Goal: Task Accomplishment & Management: Manage account settings

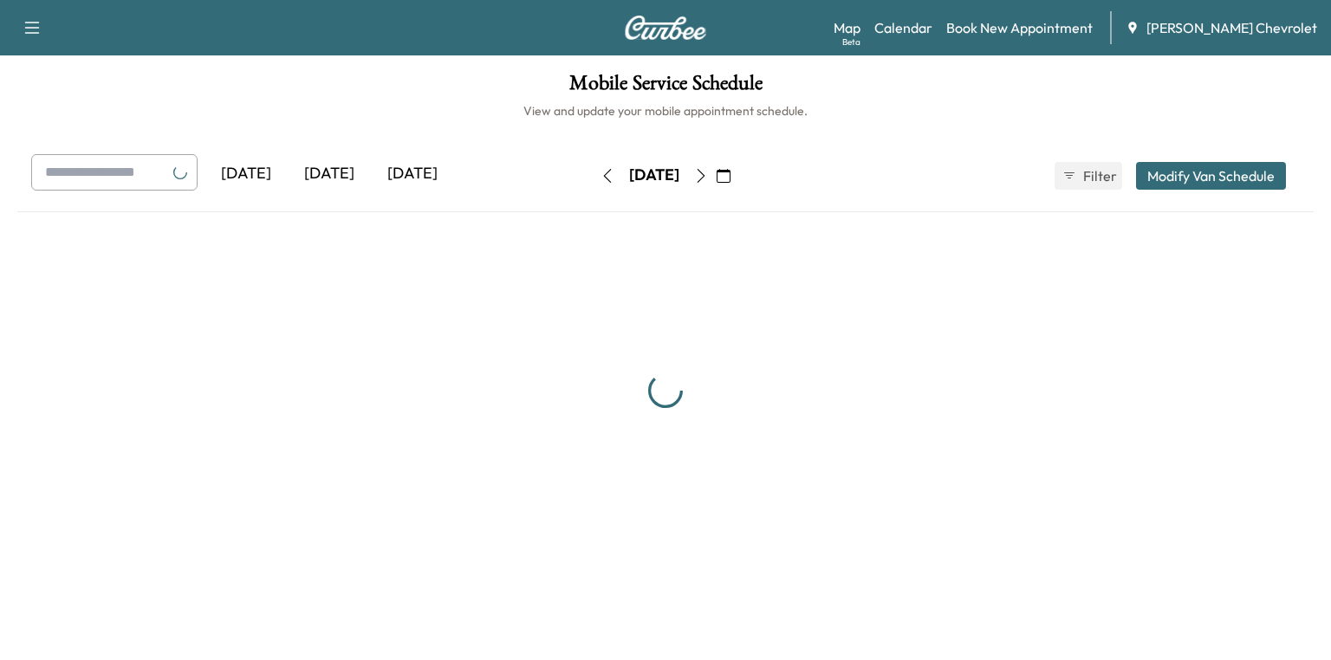
click at [730, 172] on icon "button" at bounding box center [723, 176] width 14 height 14
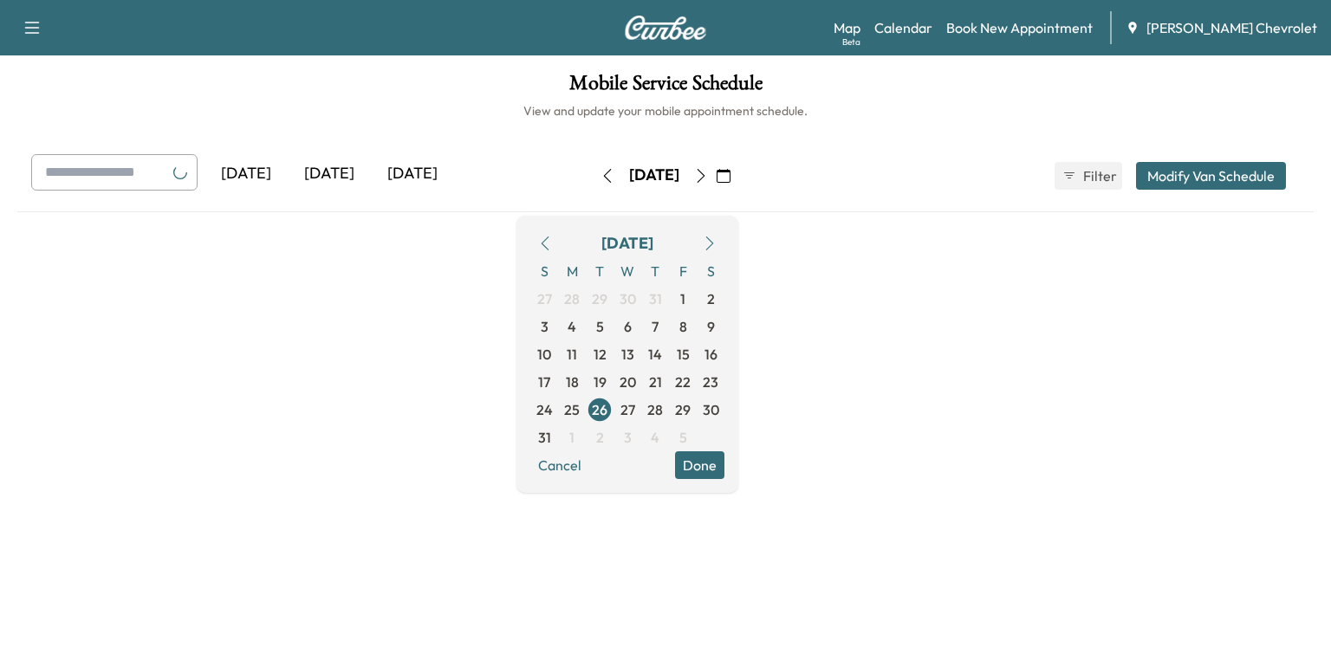
click at [716, 245] on icon "button" at bounding box center [710, 243] width 14 height 14
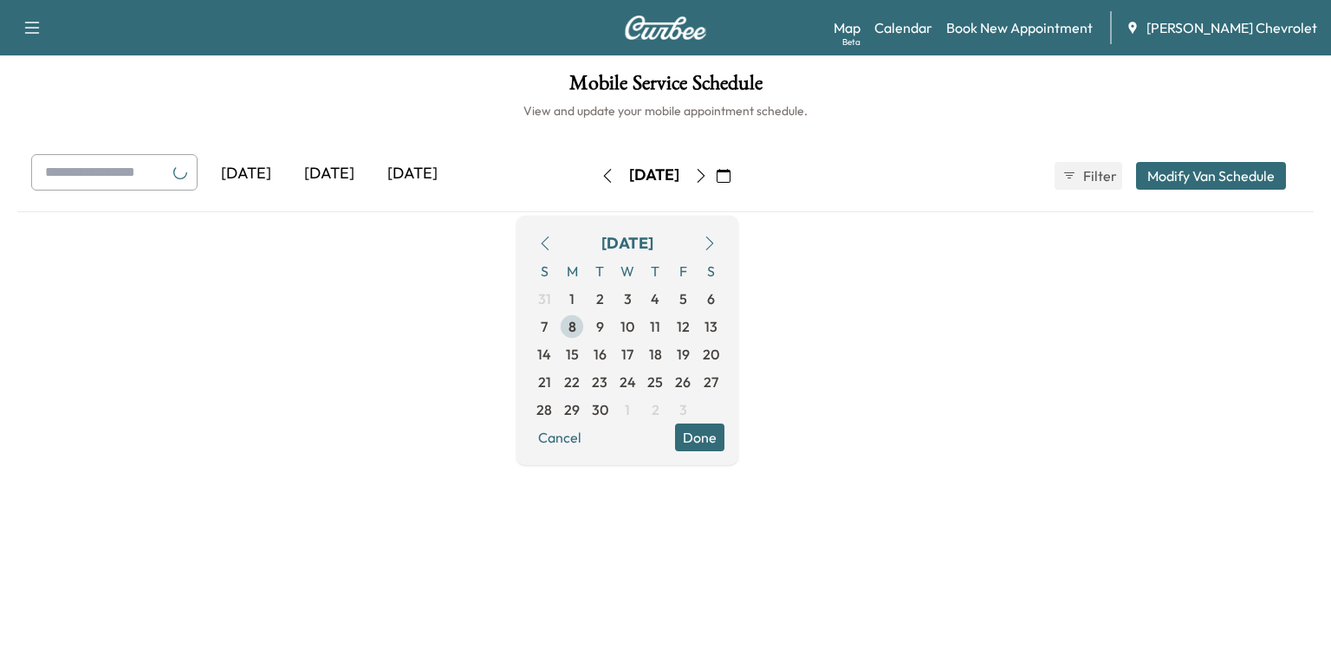
click at [576, 324] on span "8" at bounding box center [572, 326] width 8 height 21
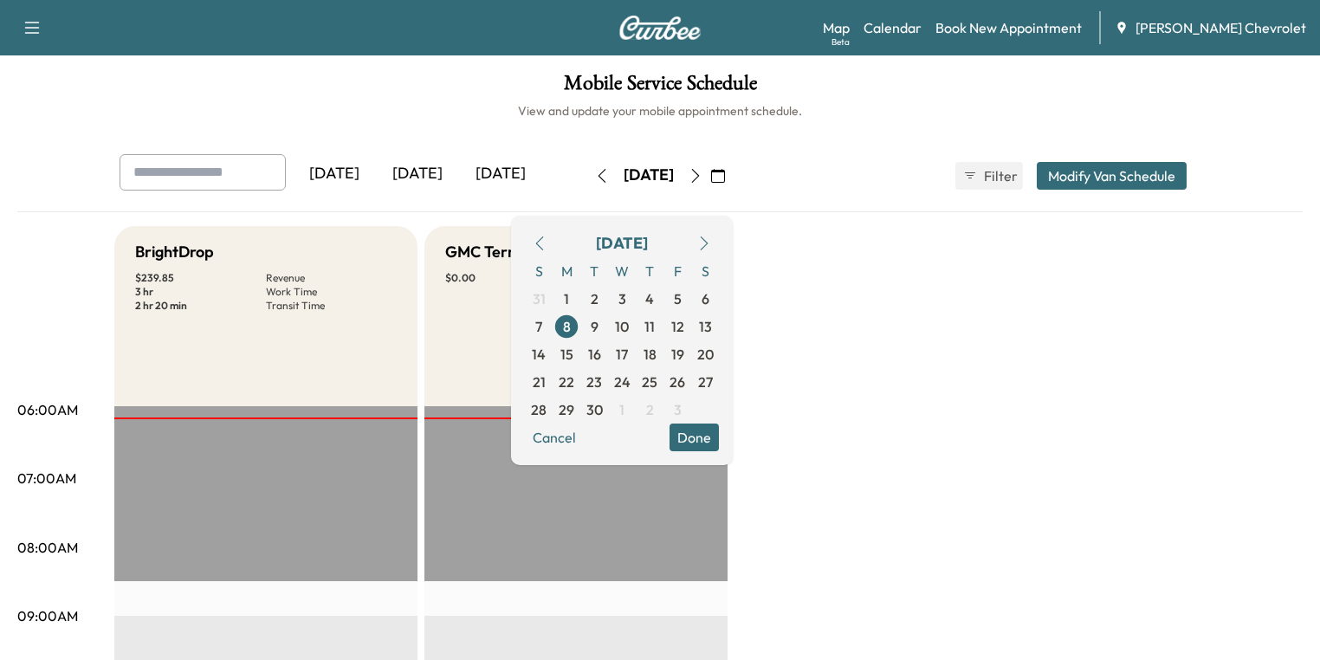
click at [719, 434] on button "Done" at bounding box center [694, 438] width 49 height 28
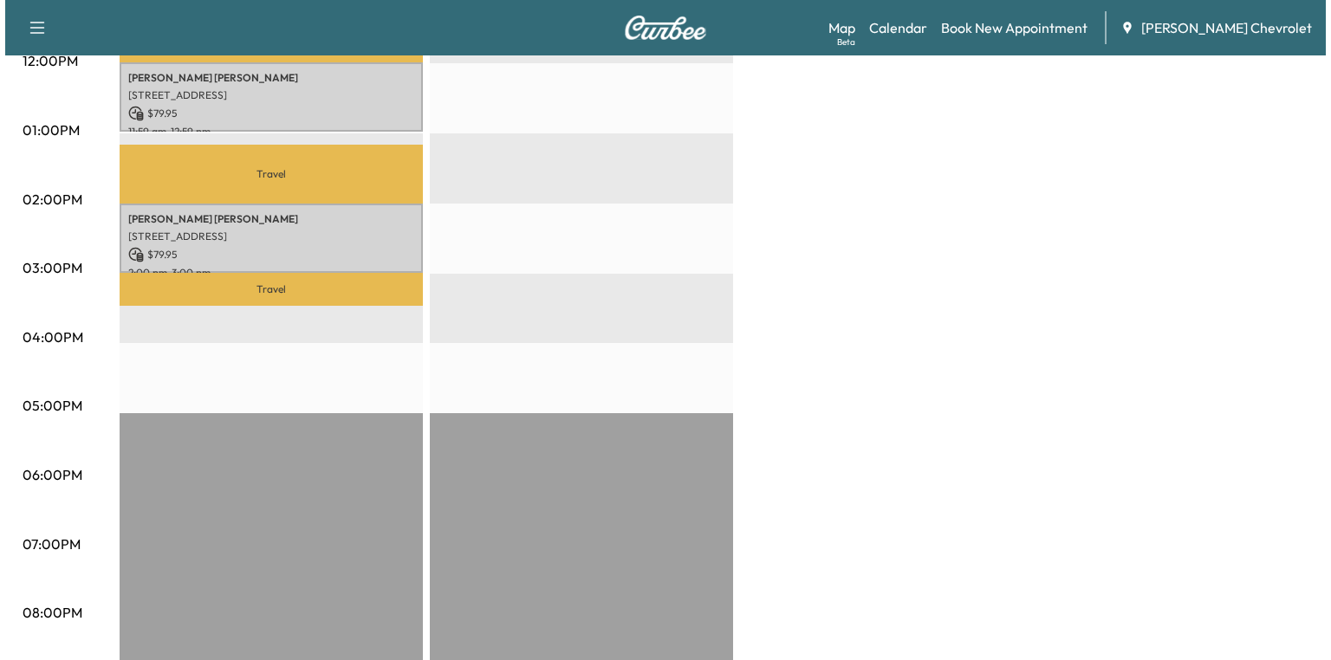
scroll to position [485, 0]
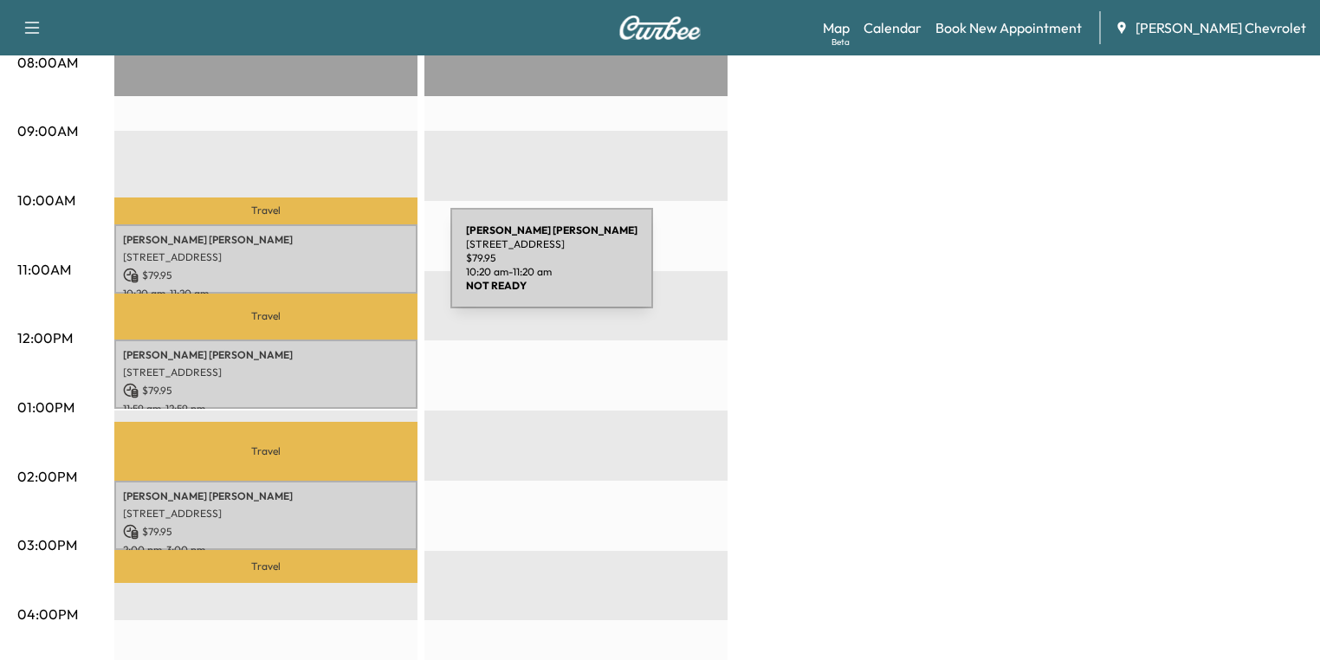
click at [266, 236] on p "[PERSON_NAME]" at bounding box center [266, 240] width 286 height 14
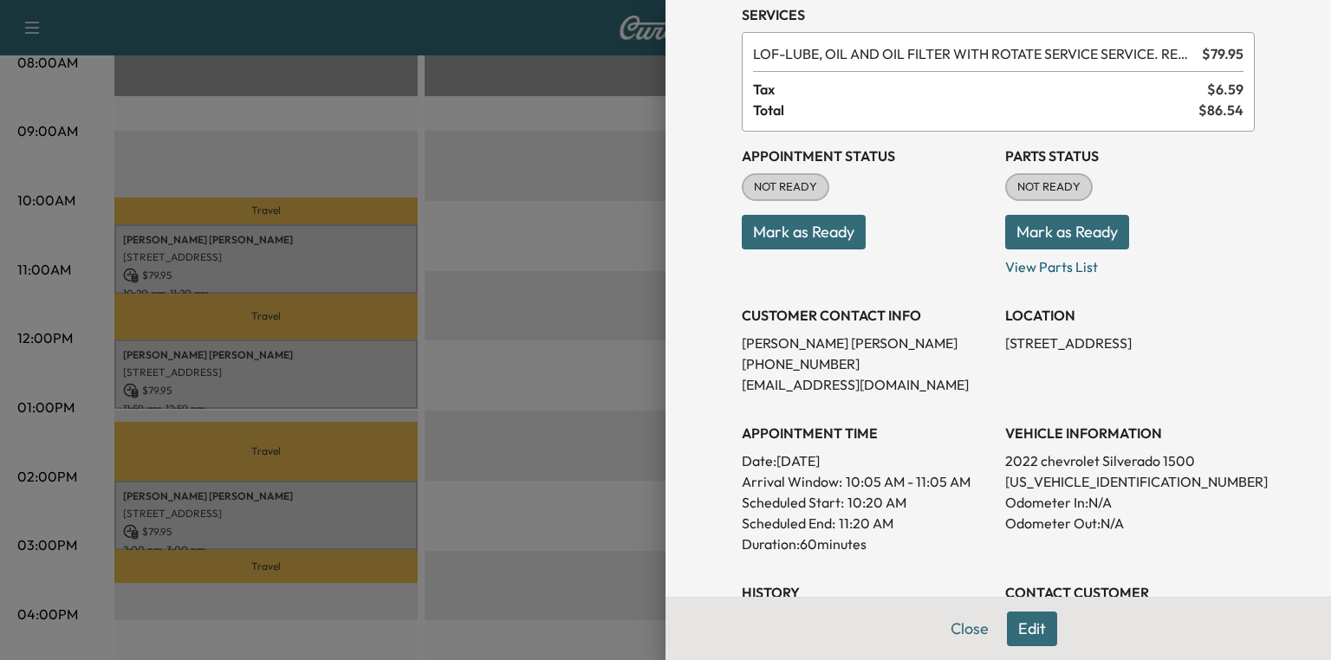
scroll to position [0, 0]
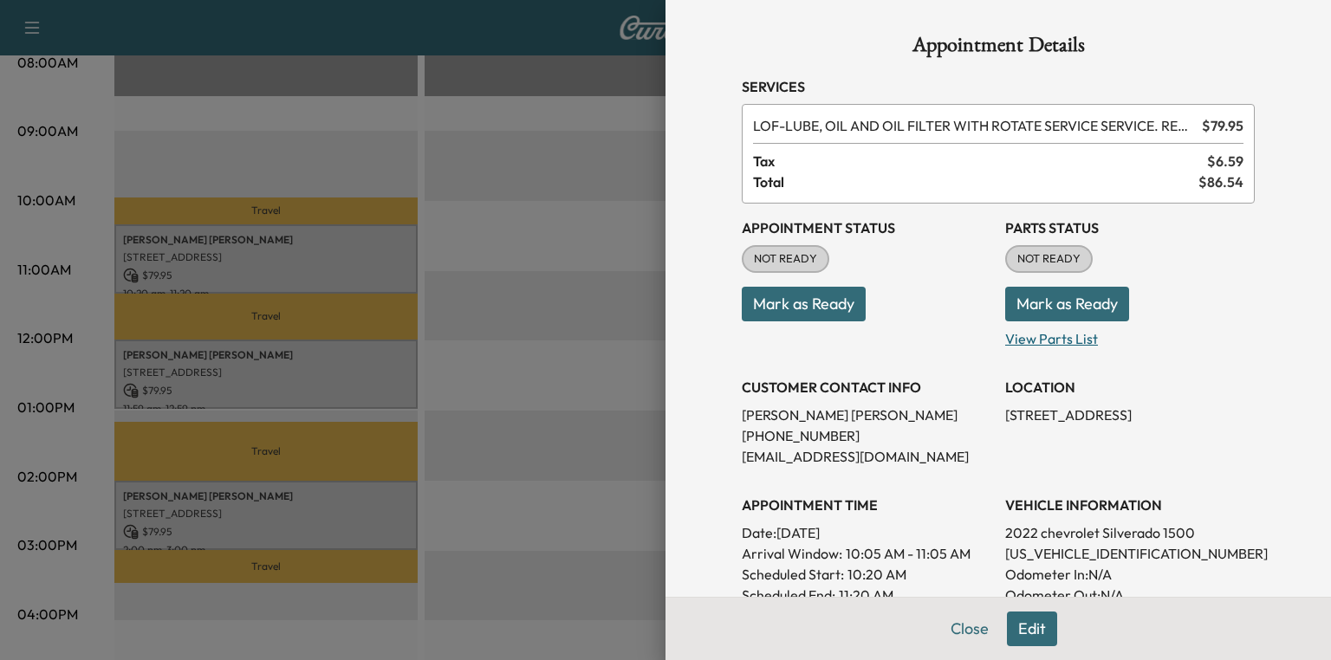
click at [1030, 331] on p "View Parts List" at bounding box center [1129, 335] width 249 height 28
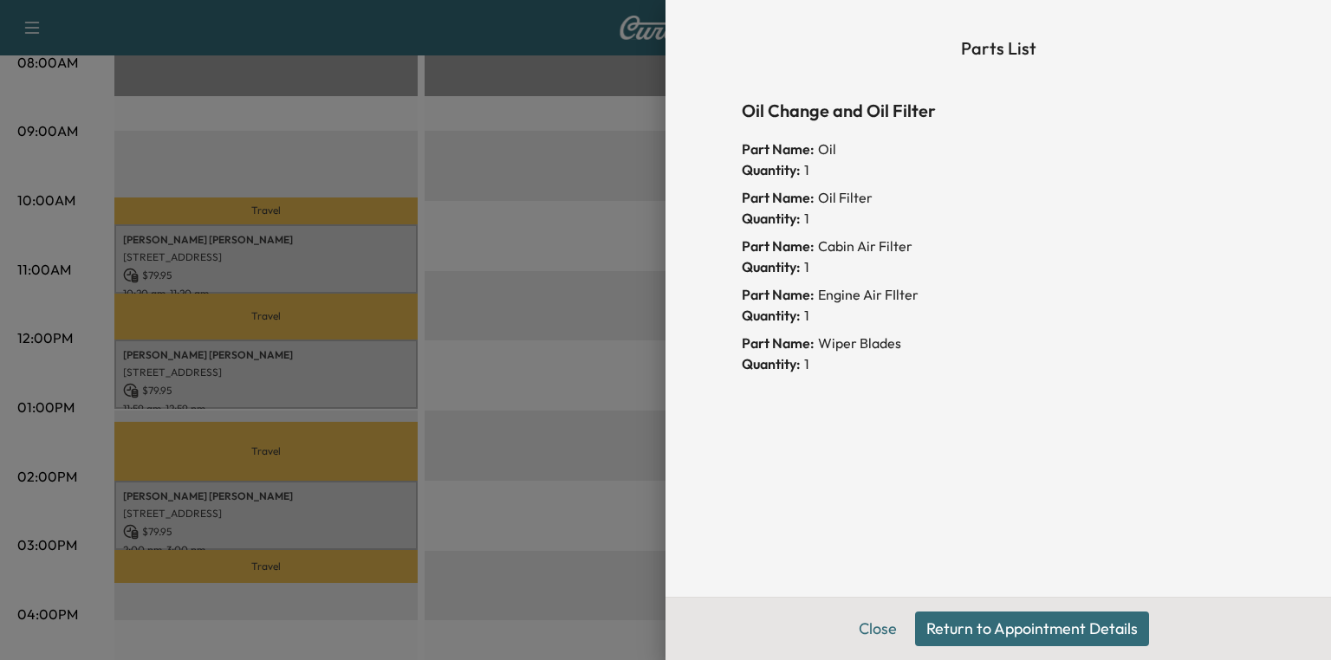
click at [964, 624] on button "Return to Appointment Details" at bounding box center [1032, 629] width 234 height 35
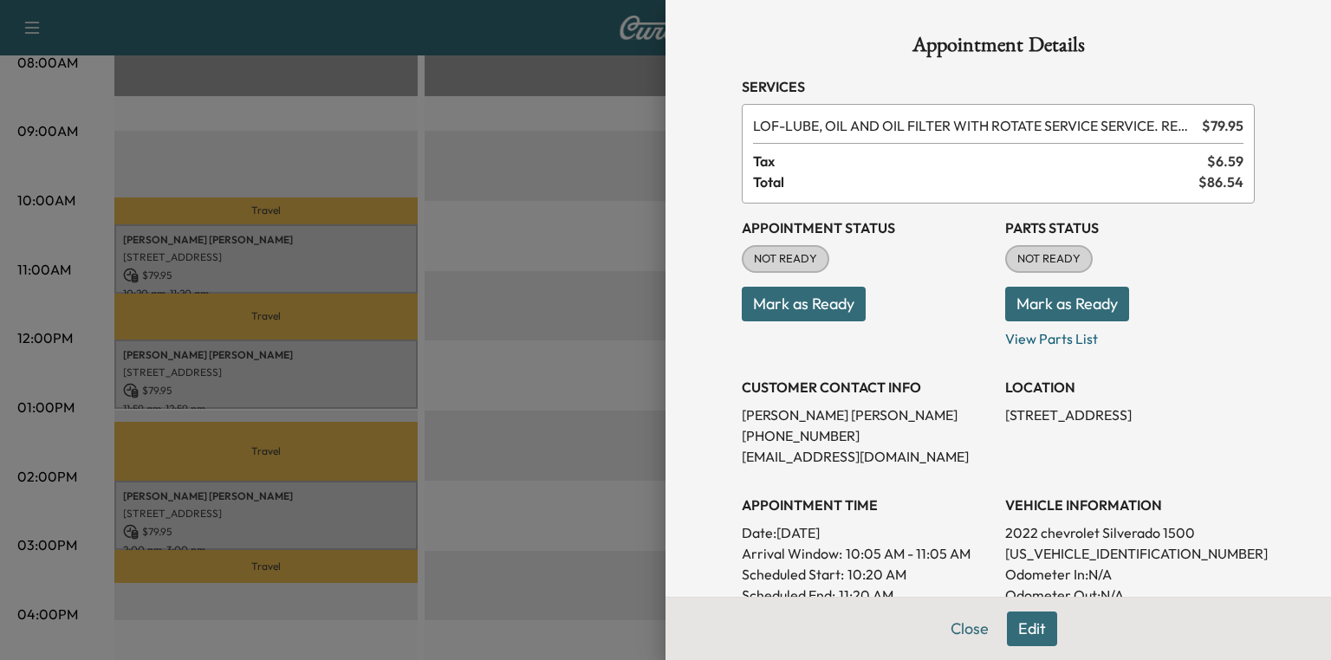
click at [1061, 304] on button "Mark as Ready" at bounding box center [1067, 304] width 124 height 35
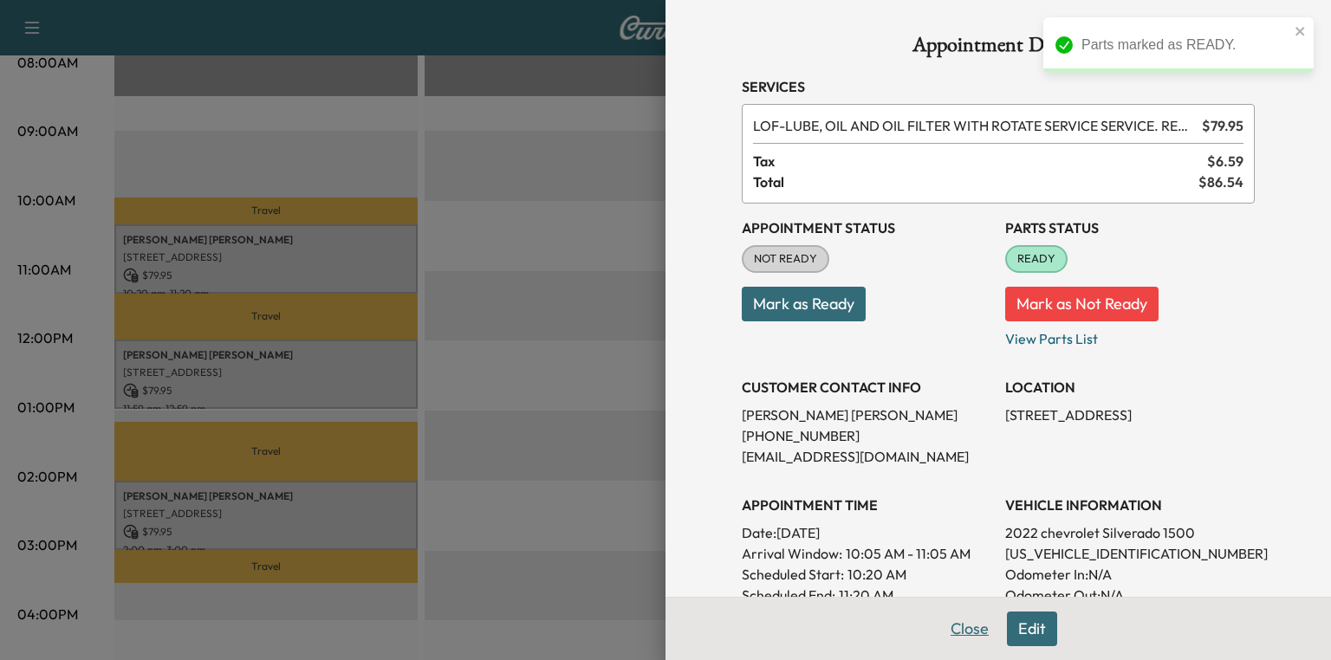
click at [967, 621] on button "Close" at bounding box center [969, 629] width 61 height 35
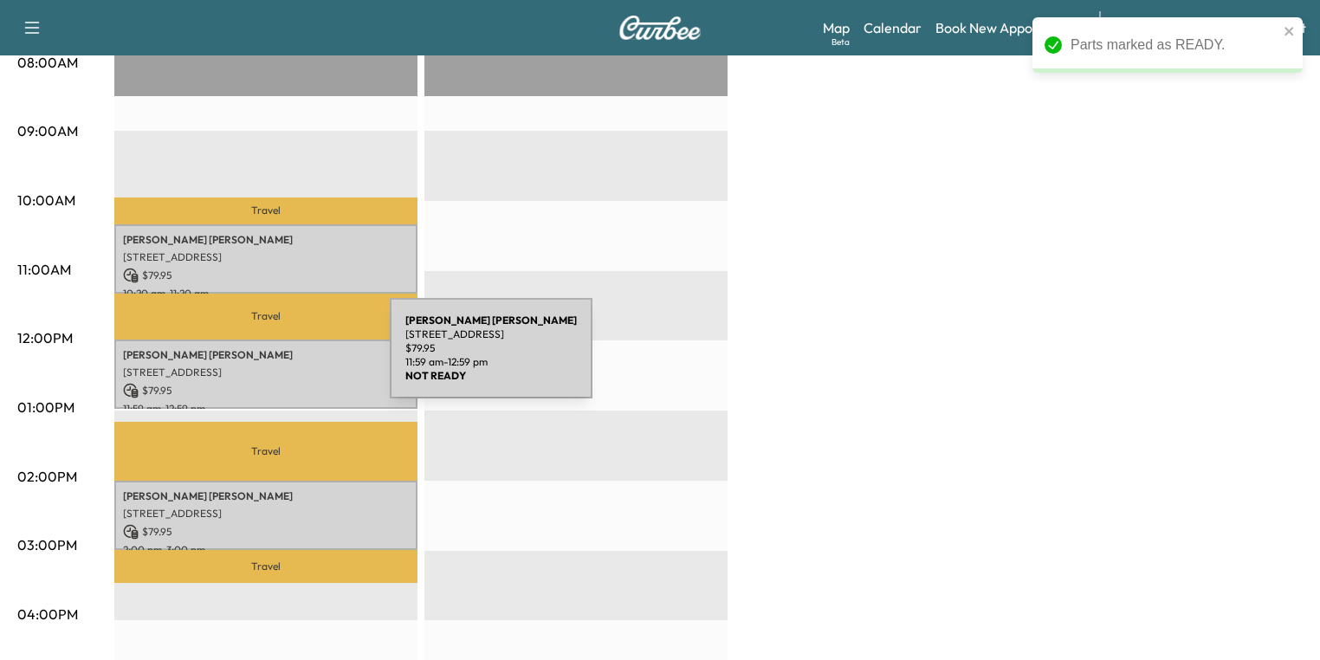
click at [260, 359] on div "[PERSON_NAME] [STREET_ADDRESS] $ 79.95 11:59 am - 12:59 pm" at bounding box center [265, 375] width 303 height 70
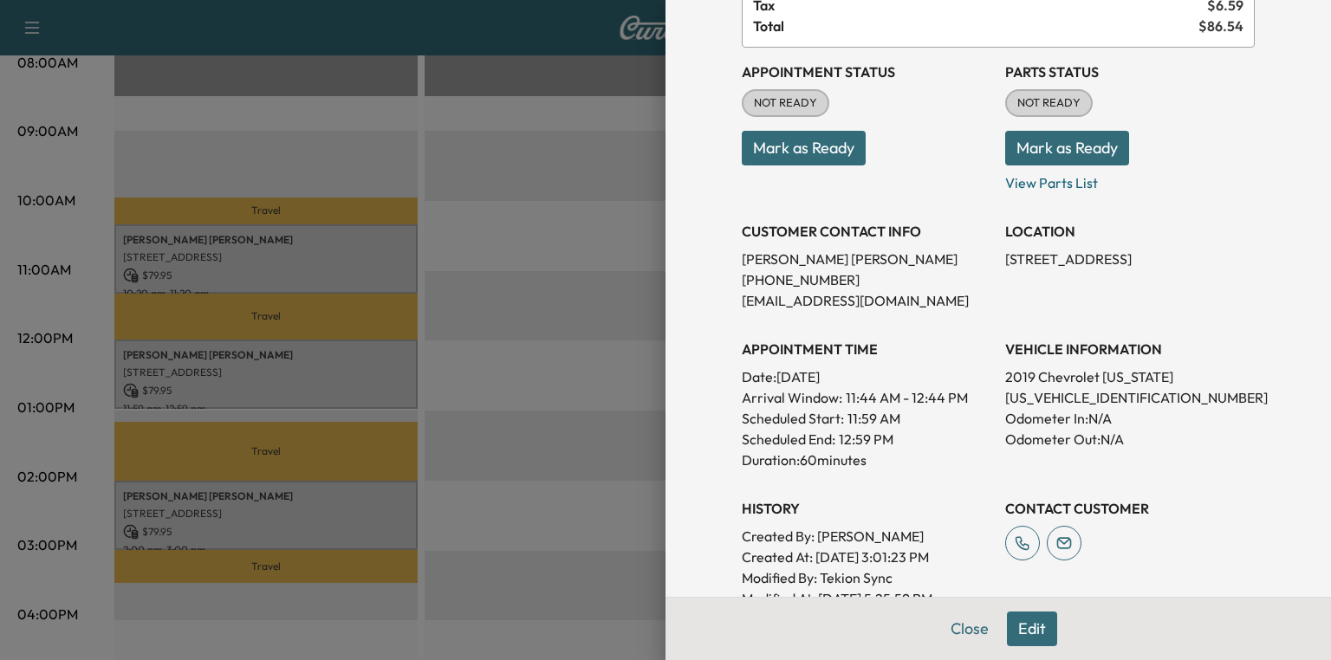
scroll to position [69, 0]
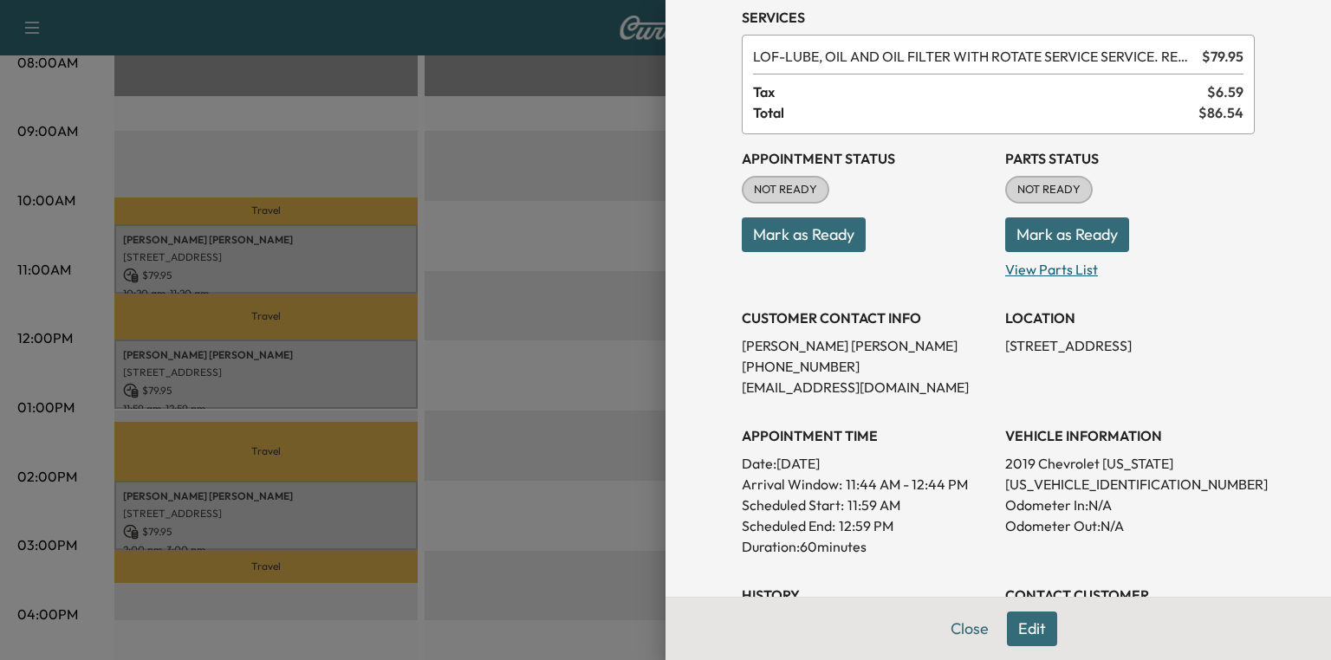
click at [1023, 267] on p "View Parts List" at bounding box center [1129, 266] width 249 height 28
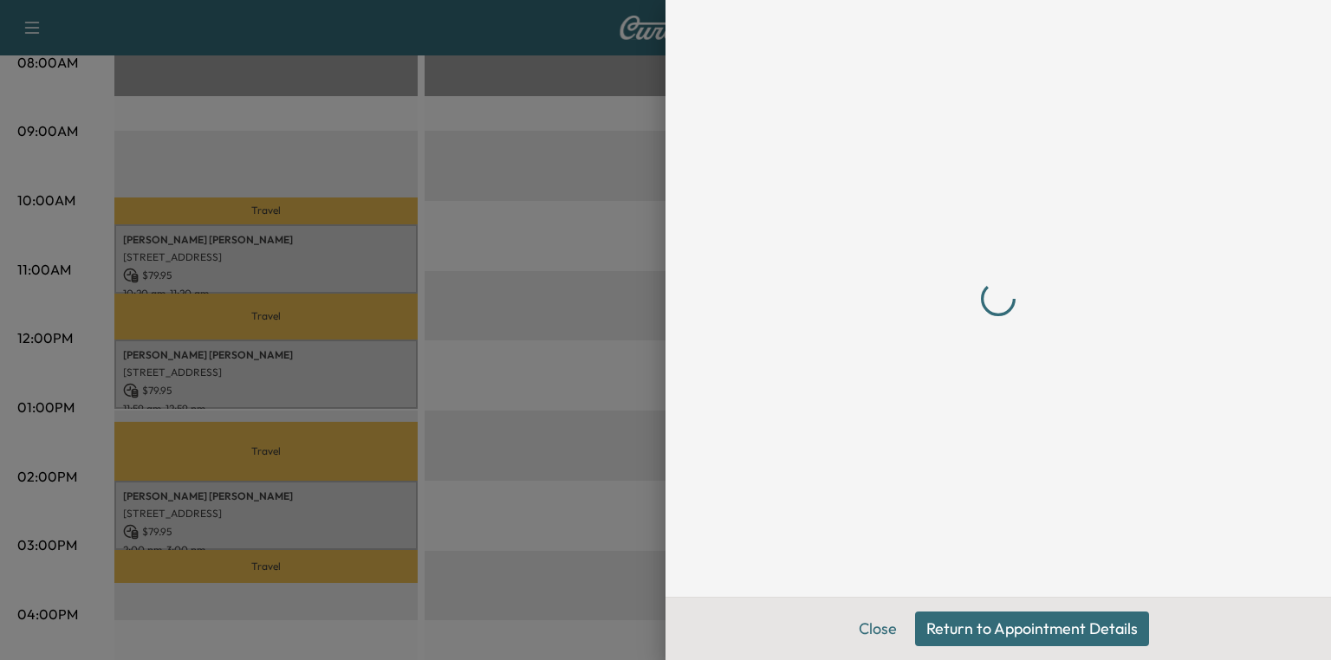
scroll to position [0, 0]
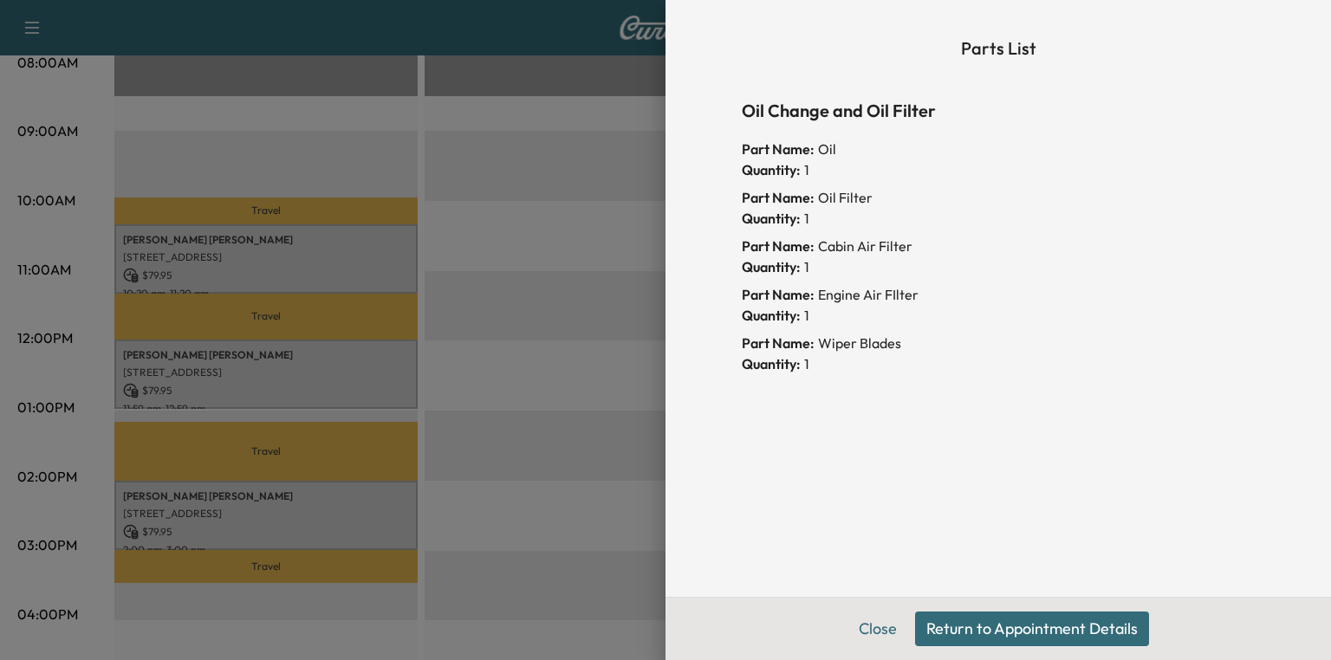
click at [981, 638] on button "Return to Appointment Details" at bounding box center [1032, 629] width 234 height 35
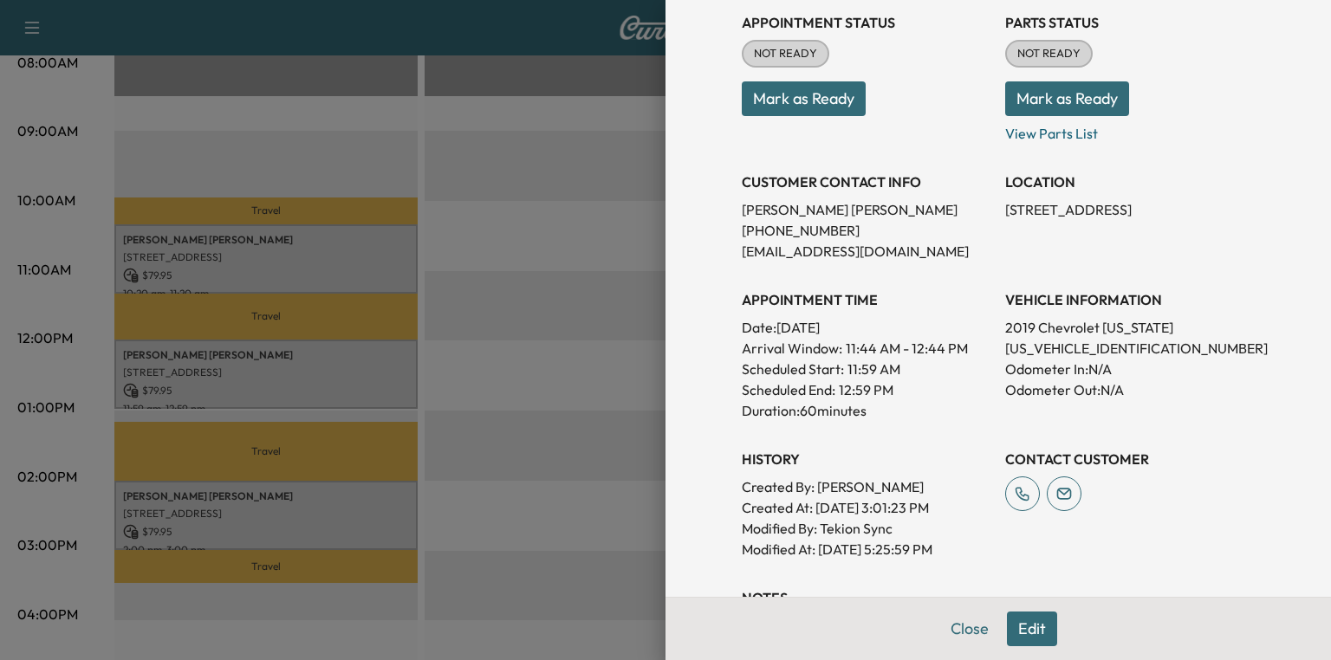
scroll to position [208, 0]
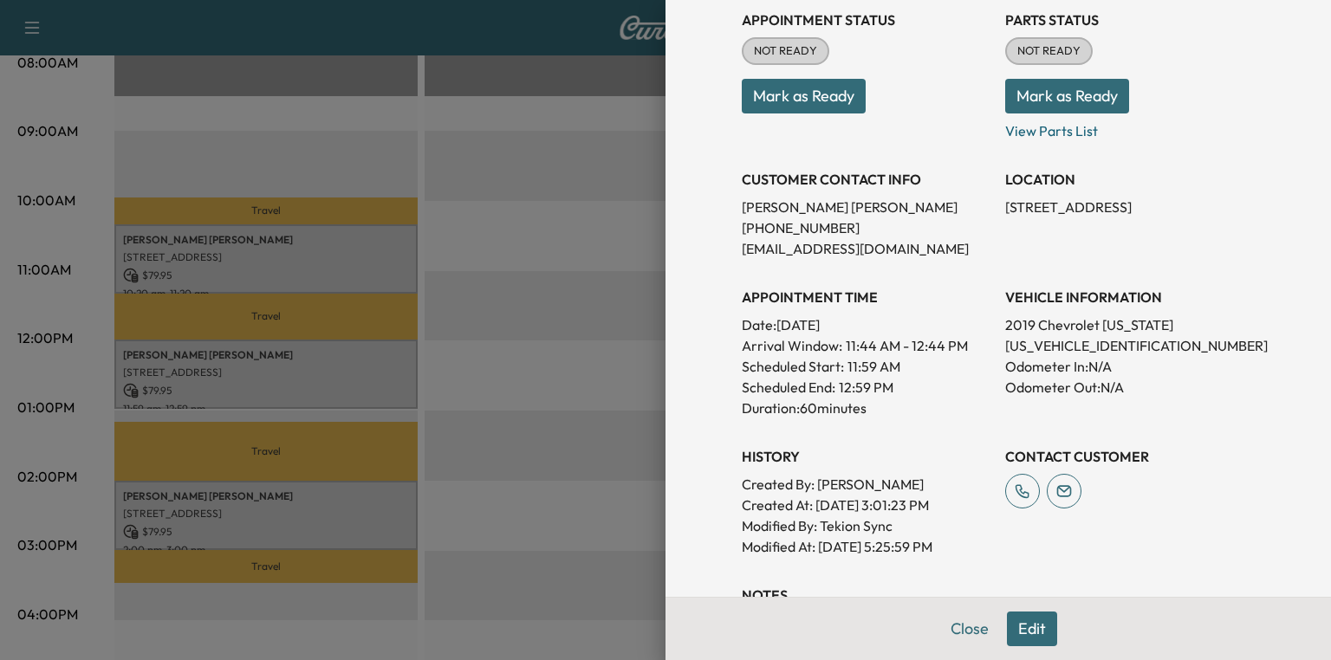
click at [1053, 100] on button "Mark as Ready" at bounding box center [1067, 96] width 124 height 35
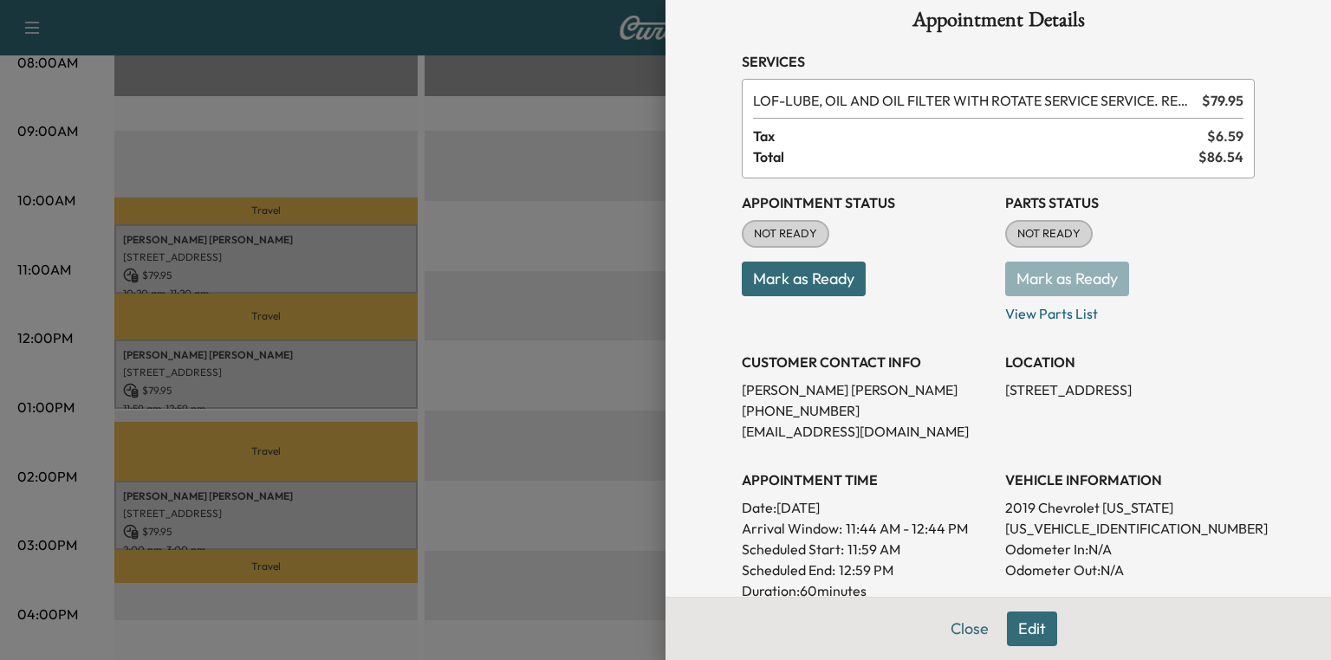
scroll to position [0, 0]
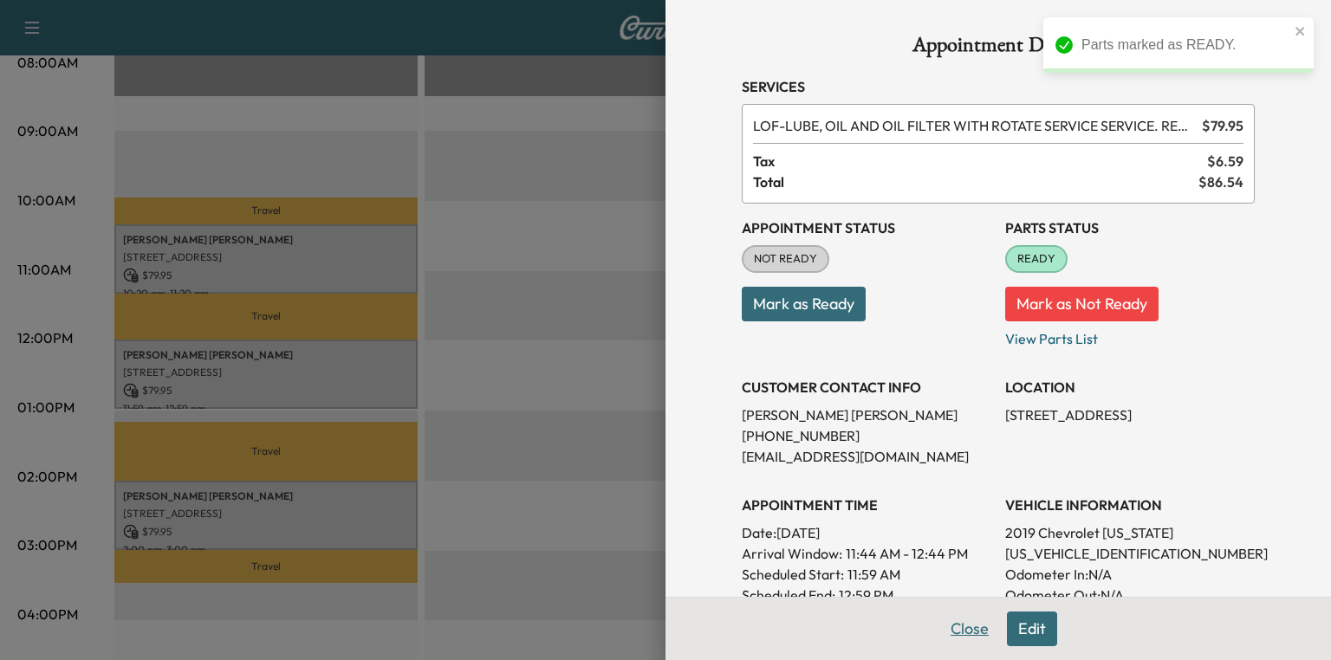
click at [969, 629] on button "Close" at bounding box center [969, 629] width 61 height 35
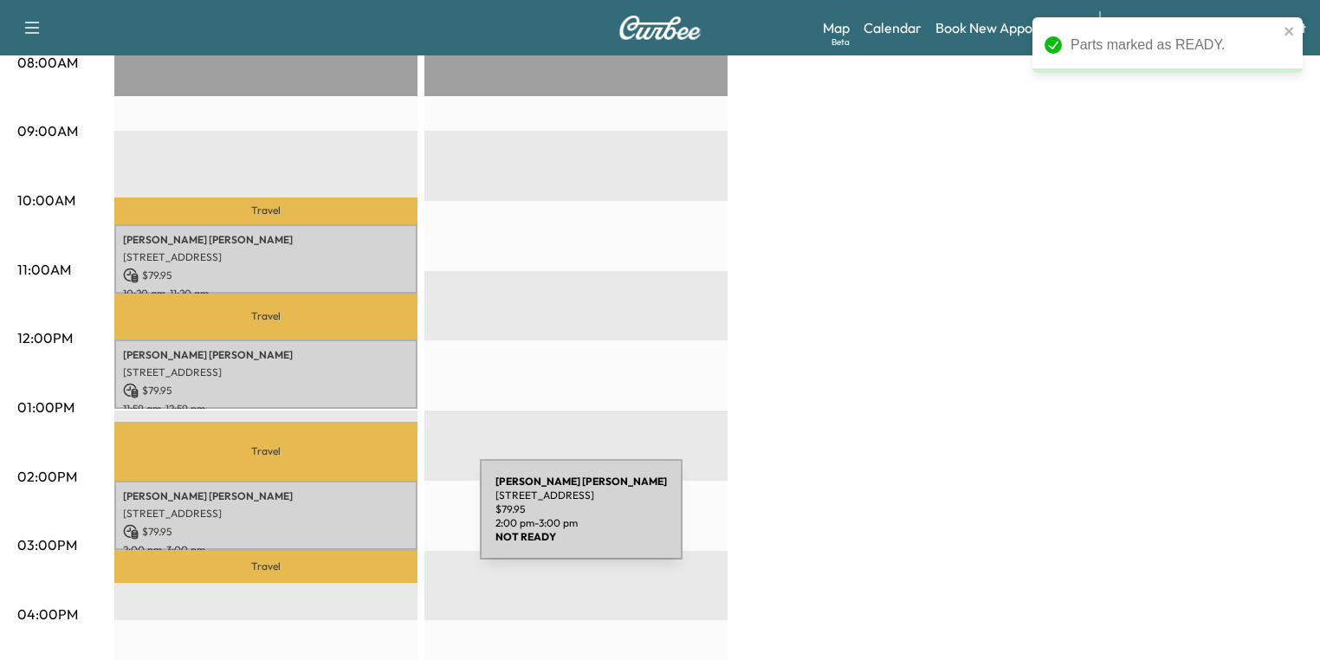
click at [308, 515] on div "[PERSON_NAME] [STREET_ADDRESS] $ 79.95 2:00 pm - 3:00 pm" at bounding box center [265, 516] width 303 height 70
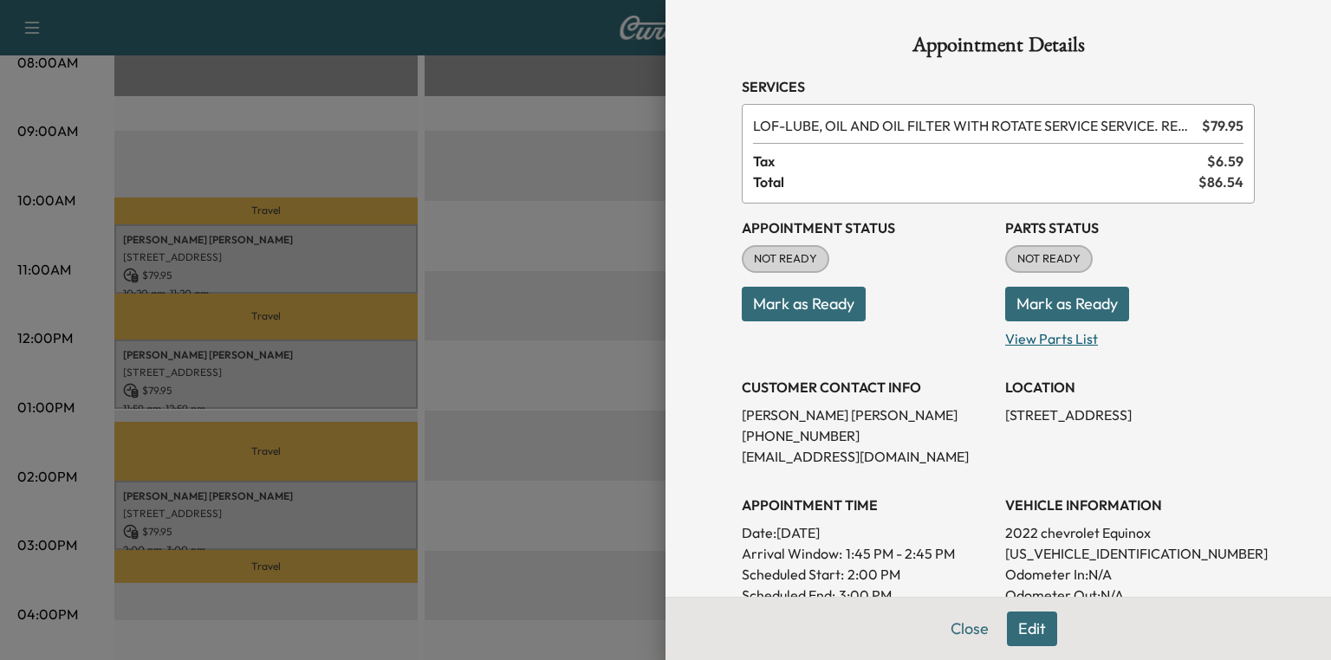
click at [1033, 335] on p "View Parts List" at bounding box center [1129, 335] width 249 height 28
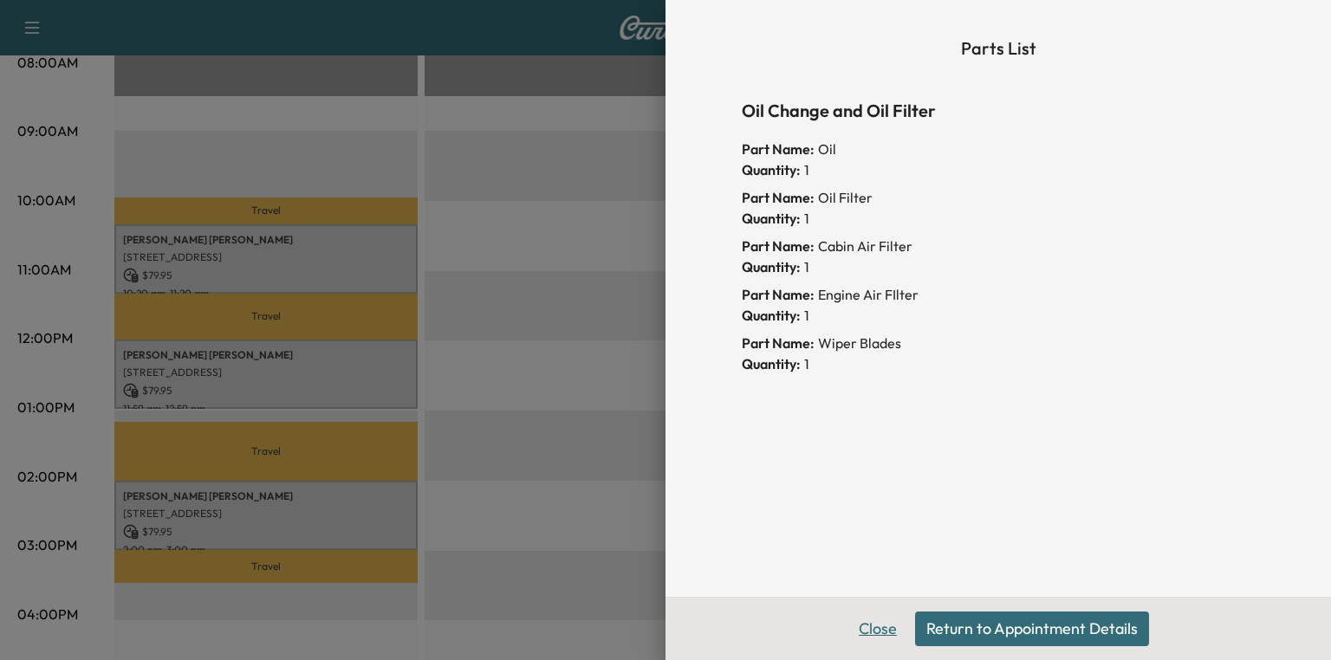
click at [884, 636] on button "Close" at bounding box center [877, 629] width 61 height 35
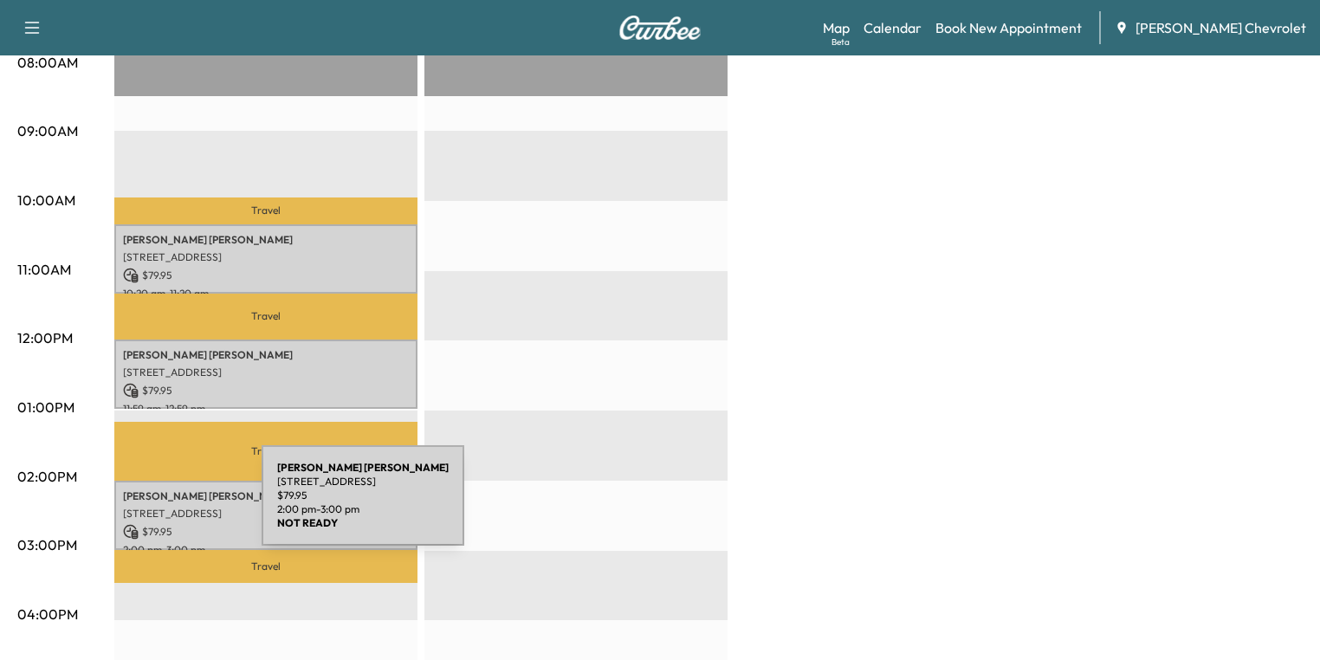
click at [132, 507] on p "[STREET_ADDRESS]" at bounding box center [266, 514] width 286 height 14
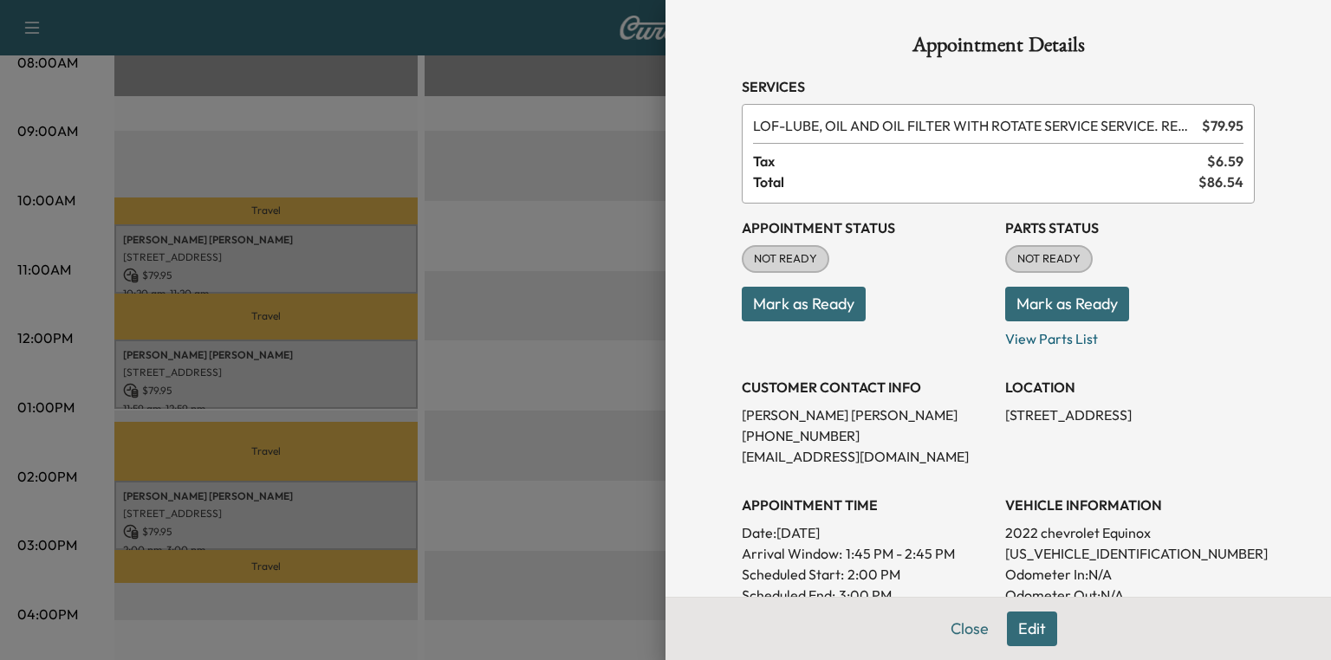
click at [1069, 294] on button "Mark as Ready" at bounding box center [1067, 304] width 124 height 35
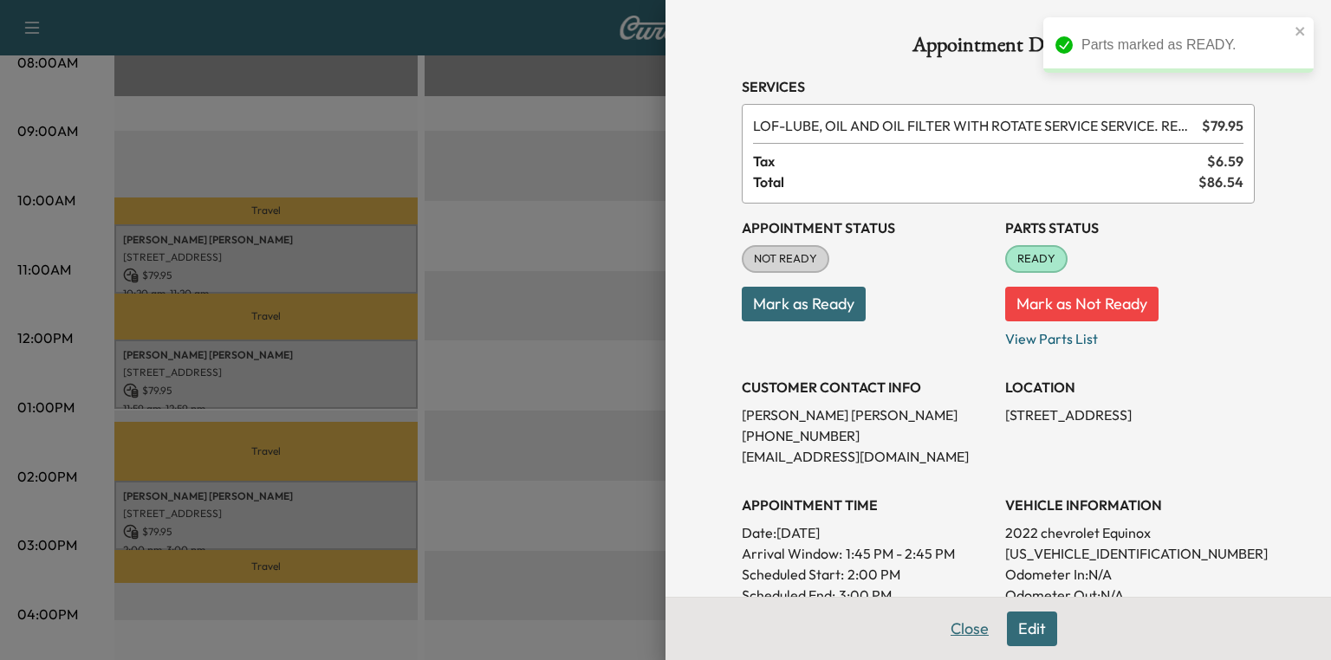
click at [963, 626] on button "Close" at bounding box center [969, 629] width 61 height 35
